Goal: Navigation & Orientation: Find specific page/section

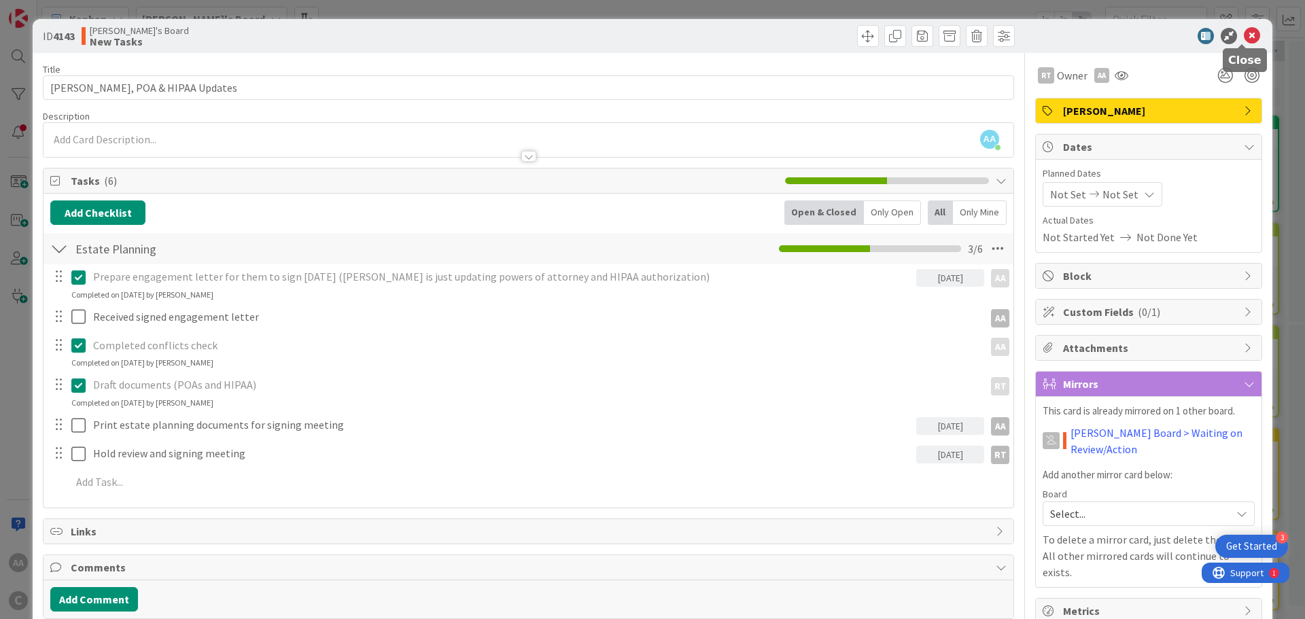
click at [1244, 35] on icon at bounding box center [1252, 36] width 16 height 16
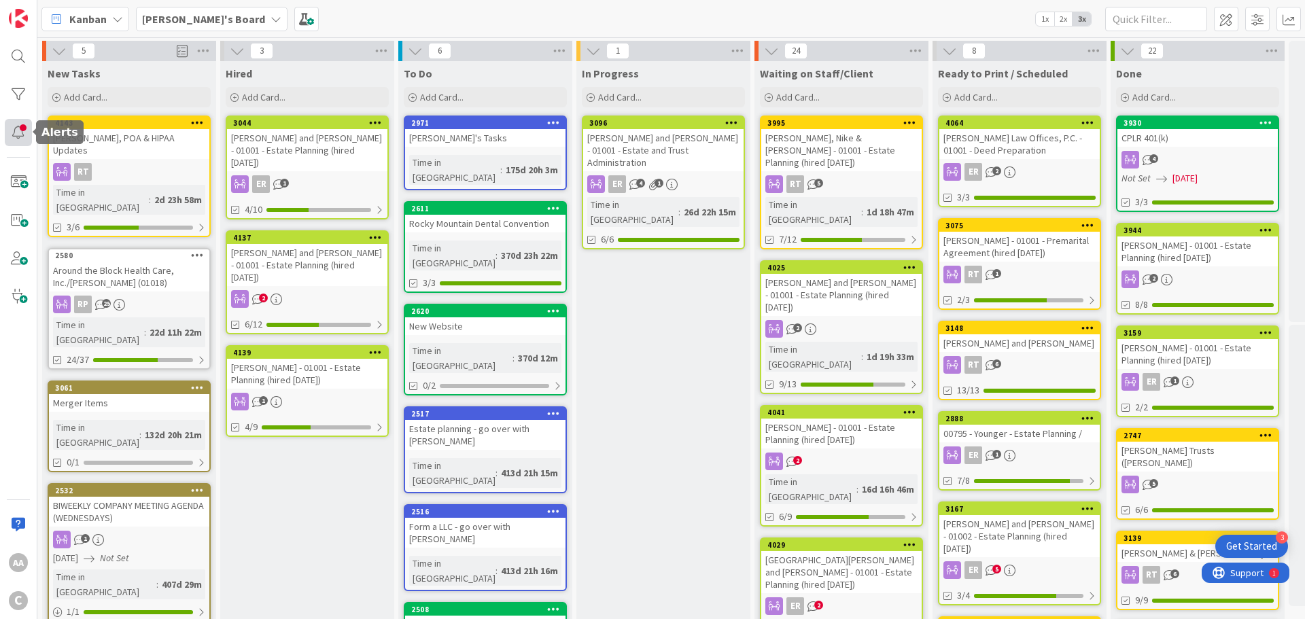
click at [14, 134] on div at bounding box center [18, 132] width 27 height 27
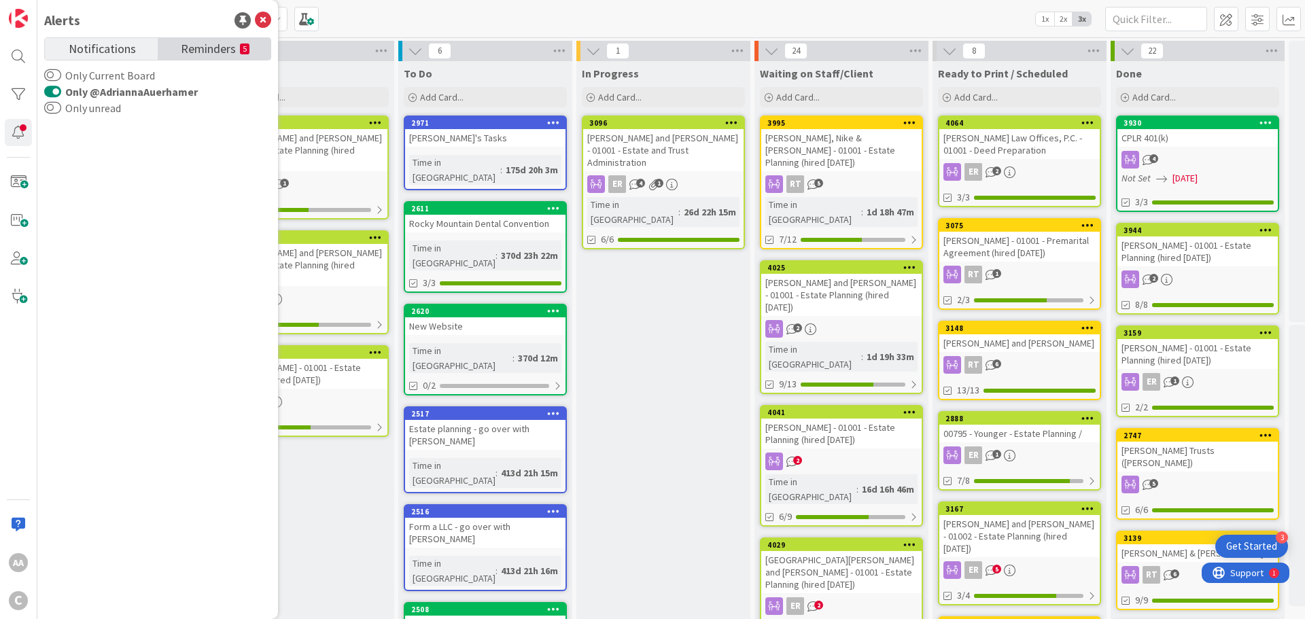
click at [190, 50] on span "Reminders" at bounding box center [208, 47] width 55 height 19
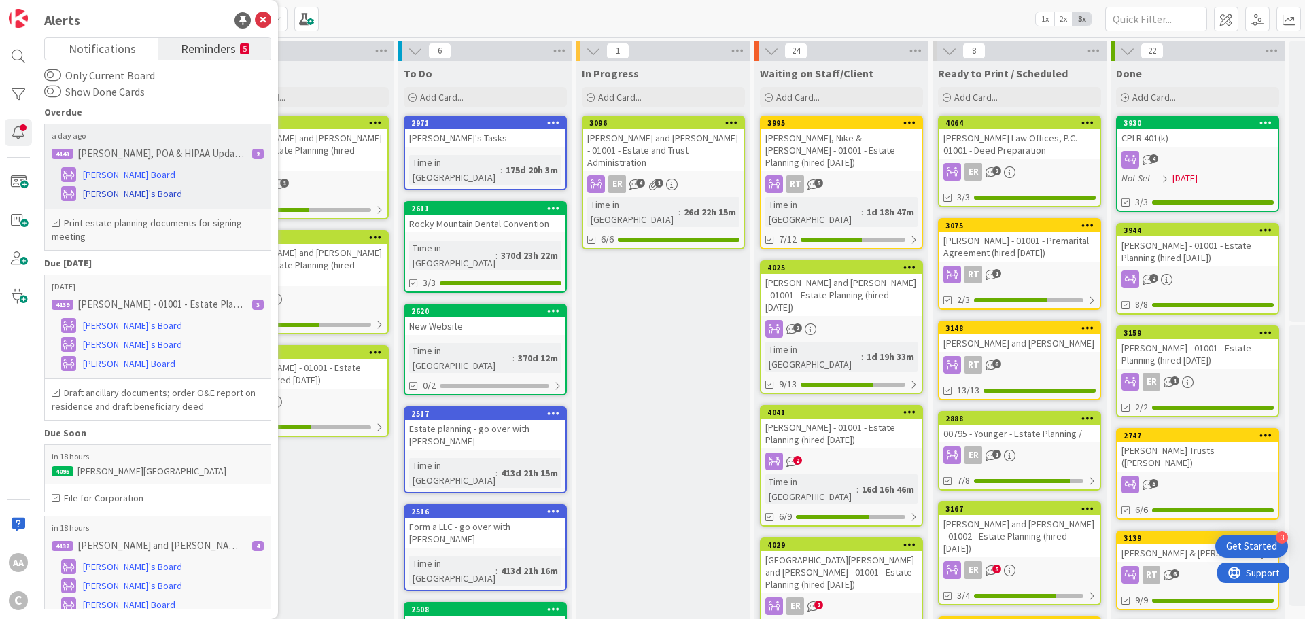
click at [120, 191] on span "[PERSON_NAME]'s Board" at bounding box center [132, 194] width 99 height 14
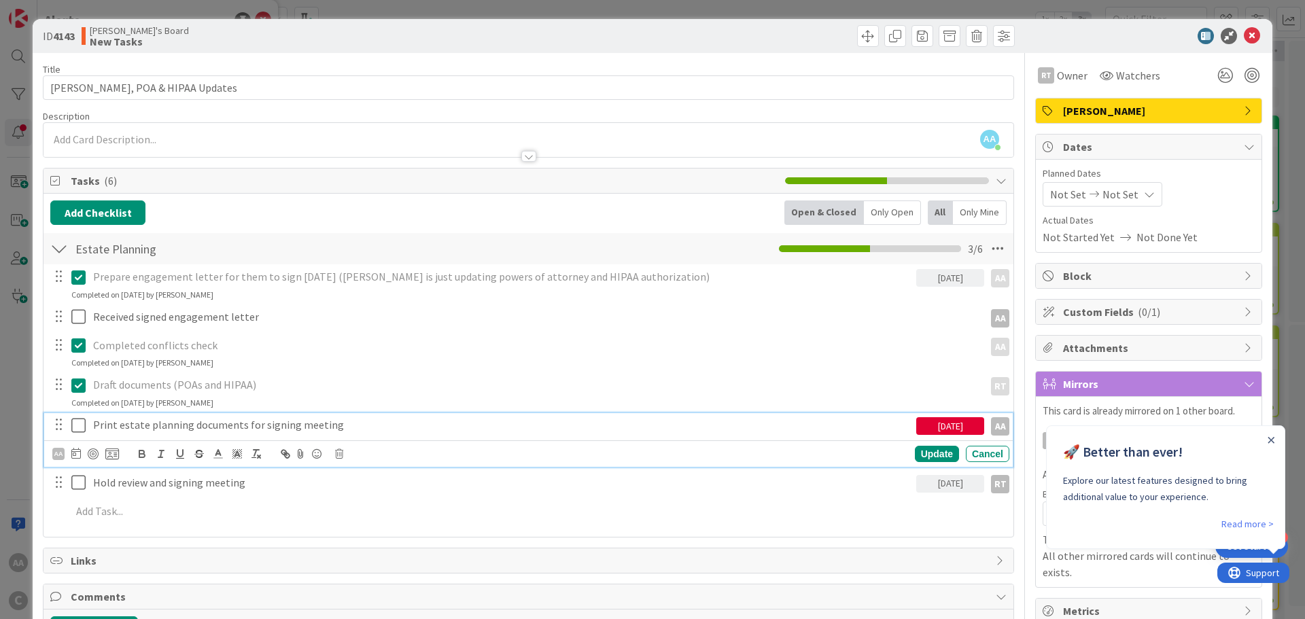
click at [77, 427] on icon at bounding box center [78, 425] width 14 height 16
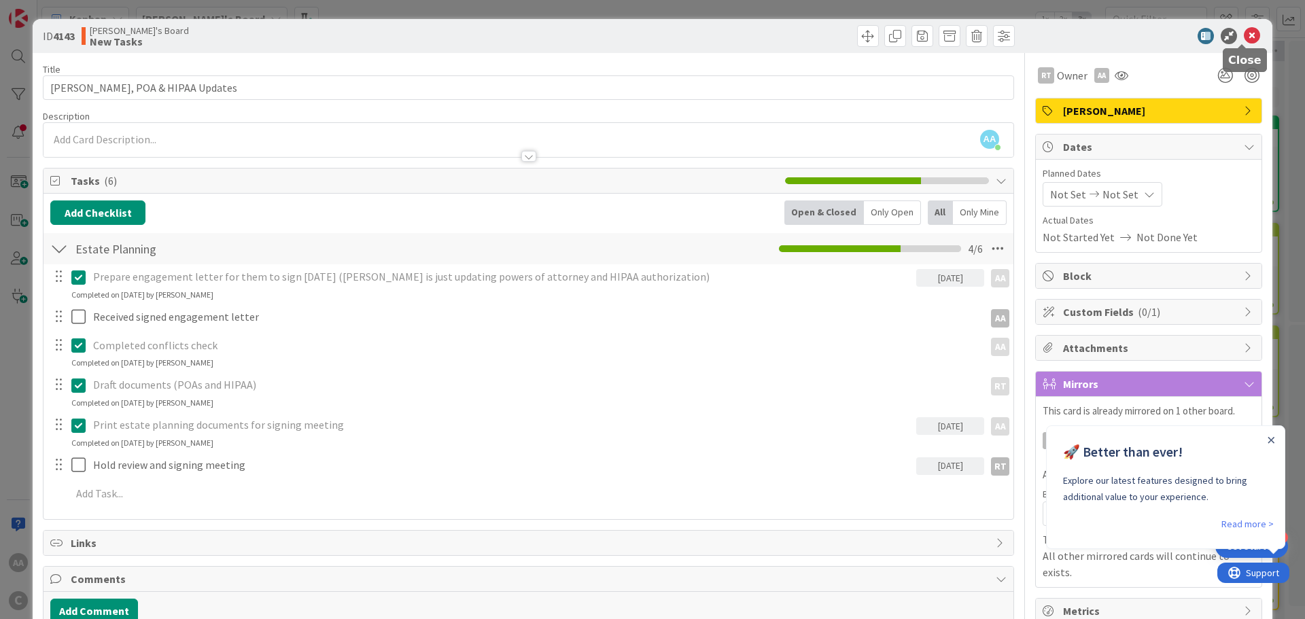
click at [1244, 37] on icon at bounding box center [1252, 36] width 16 height 16
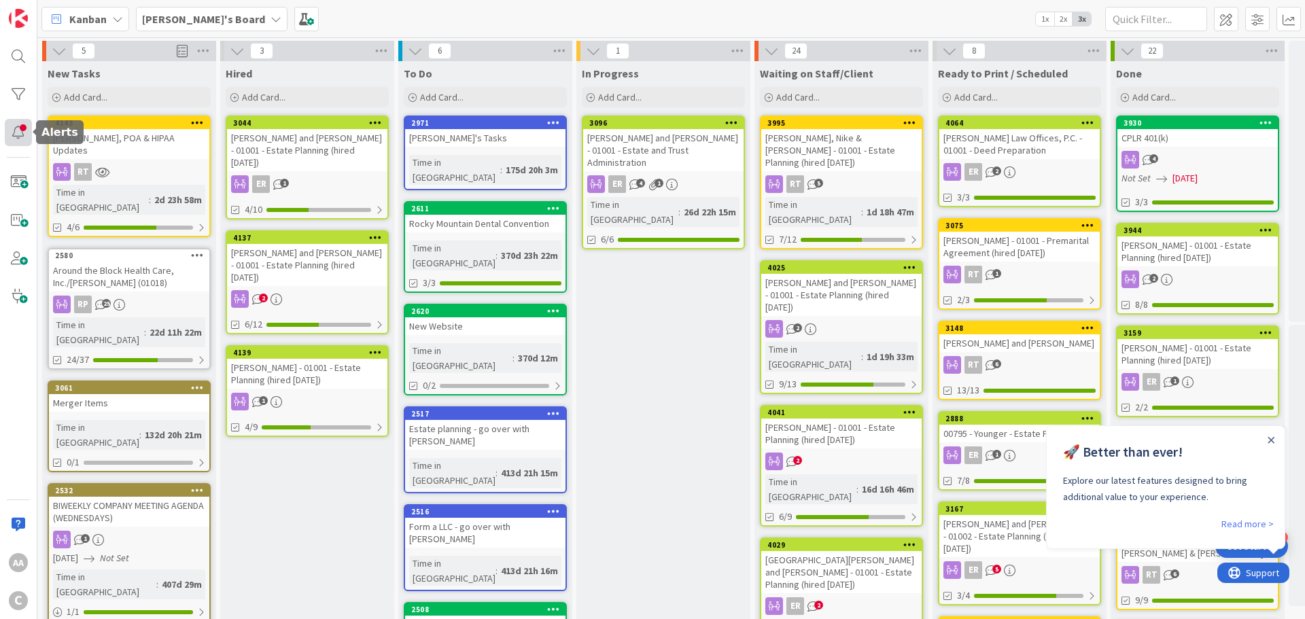
click at [23, 133] on div at bounding box center [18, 132] width 27 height 27
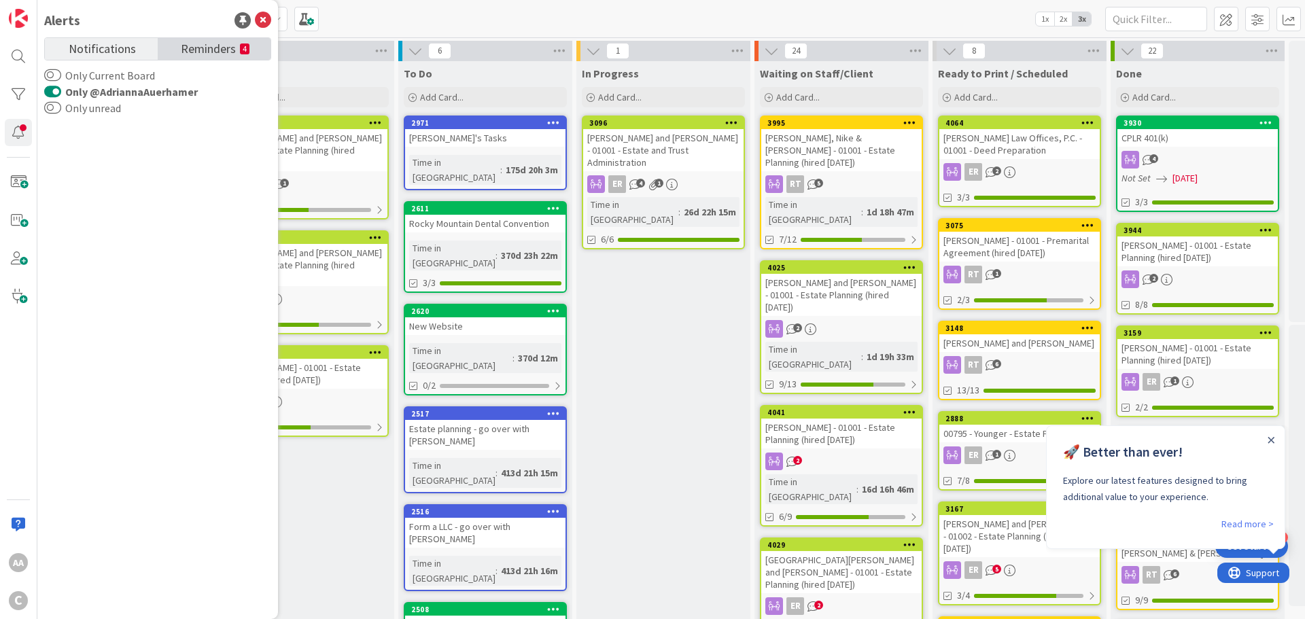
click at [217, 51] on span "Reminders" at bounding box center [208, 47] width 55 height 19
